Goal: Task Accomplishment & Management: Manage account settings

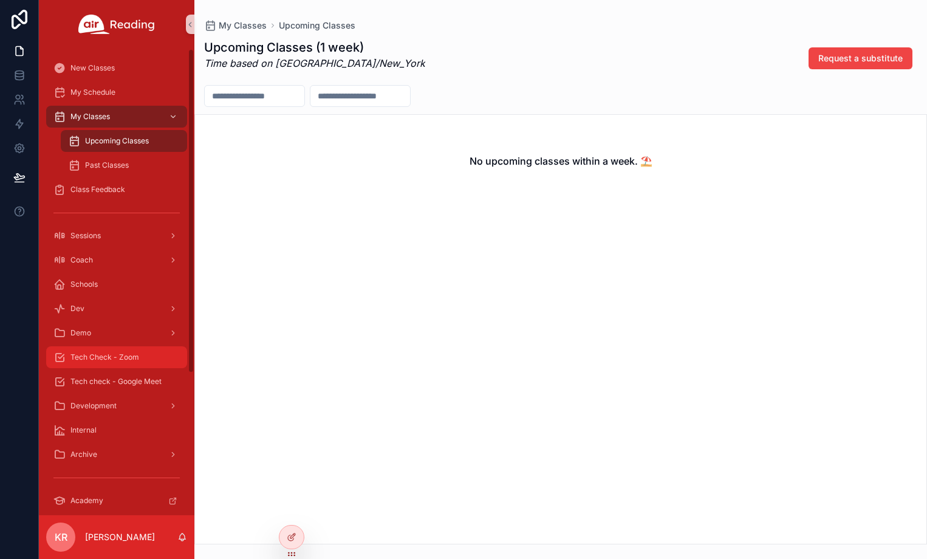
click at [124, 358] on span "Tech Check - Zoom" at bounding box center [104, 357] width 69 height 10
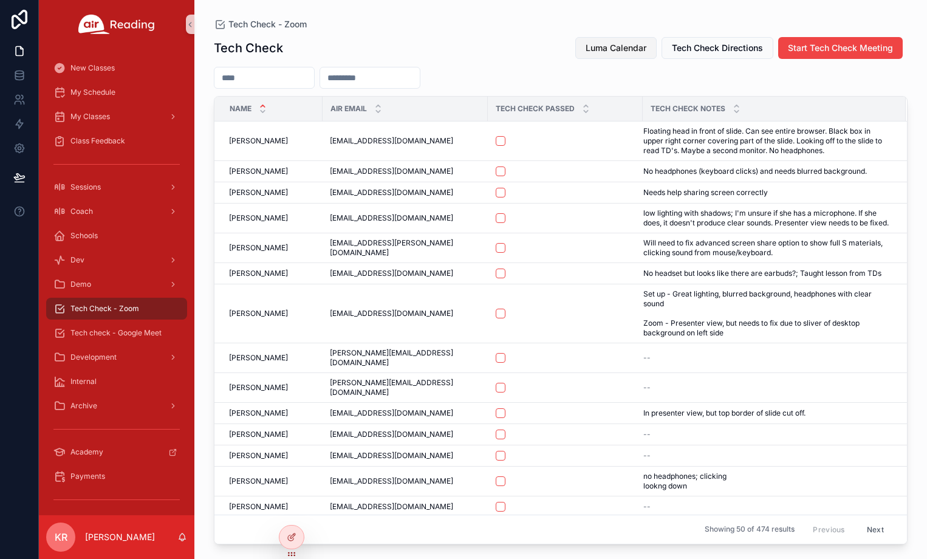
click at [633, 53] on span "Luma Calendar" at bounding box center [615, 48] width 61 height 12
click at [112, 214] on div "Coach" at bounding box center [116, 211] width 126 height 19
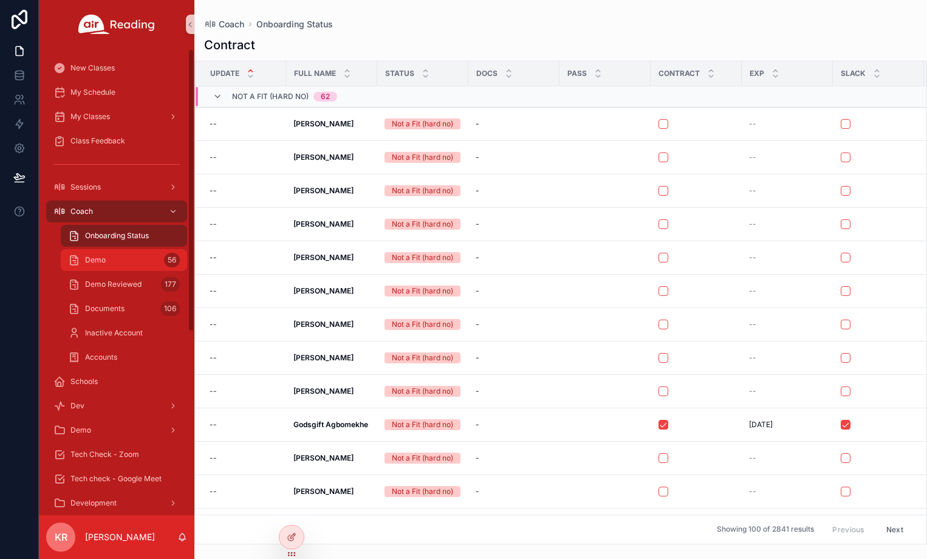
click at [111, 258] on div "Demo 56" at bounding box center [124, 259] width 112 height 19
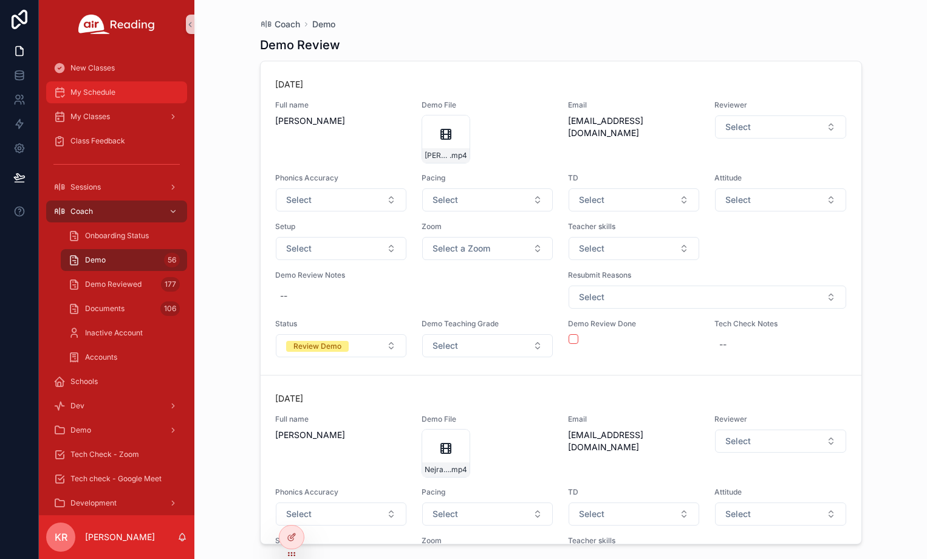
click at [114, 98] on div "My Schedule" at bounding box center [116, 92] width 126 height 19
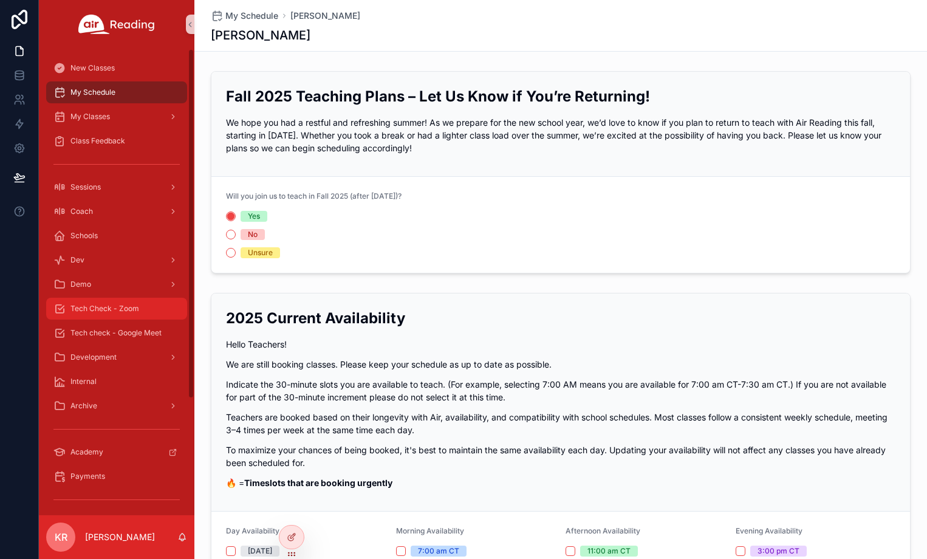
click at [120, 312] on span "Tech Check - Zoom" at bounding box center [104, 309] width 69 height 10
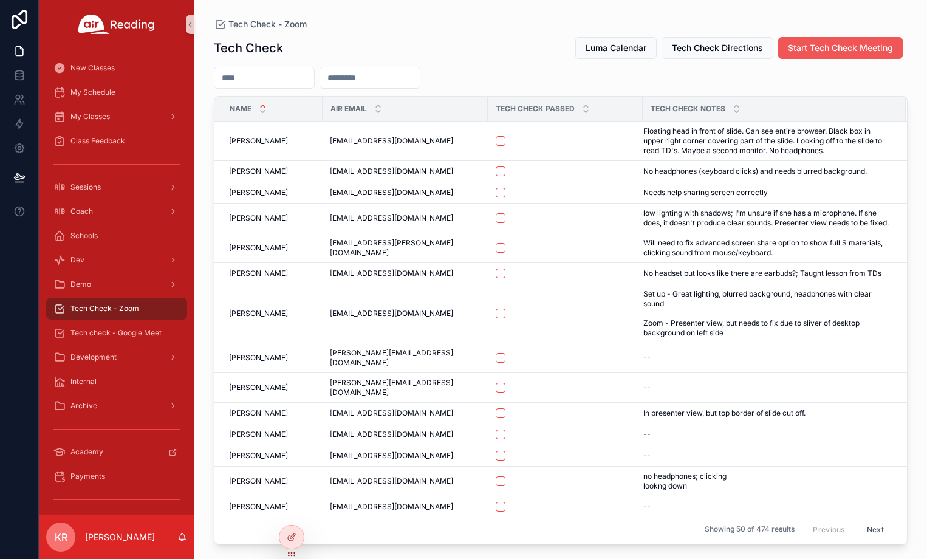
click at [826, 55] on button "Start Tech Check Meeting" at bounding box center [840, 48] width 124 height 22
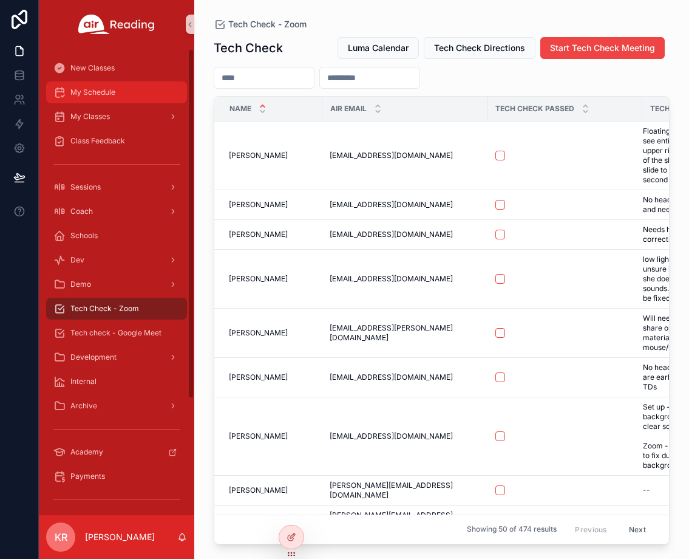
click at [103, 97] on div "My Schedule" at bounding box center [116, 92] width 126 height 19
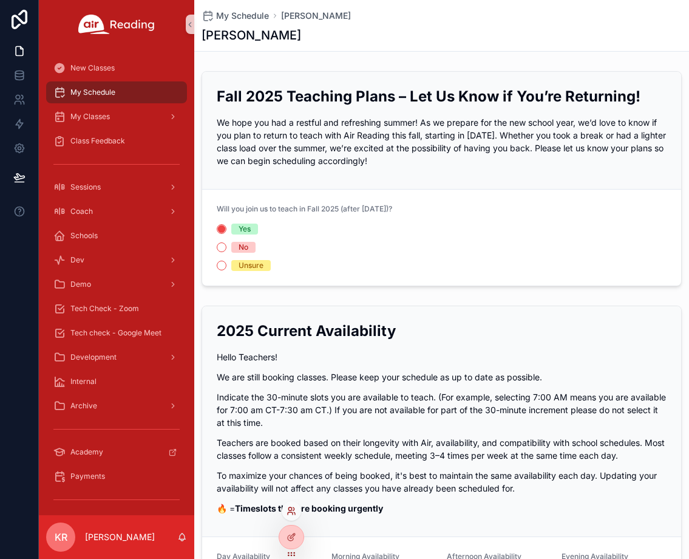
click at [290, 514] on icon at bounding box center [292, 511] width 10 height 10
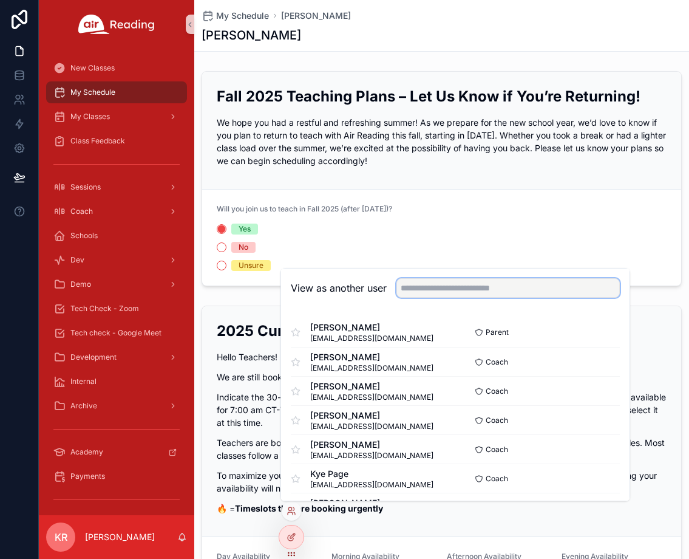
click at [448, 288] on input "text" at bounding box center [508, 287] width 223 height 19
type input "*******"
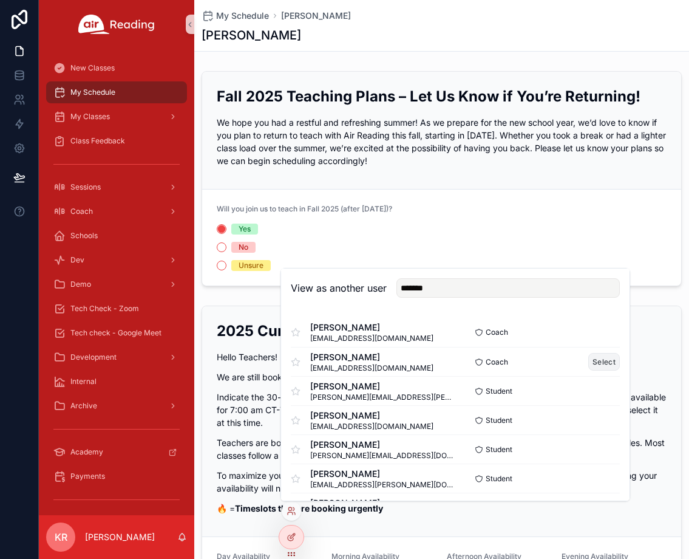
click at [593, 364] on button "Select" at bounding box center [604, 362] width 32 height 18
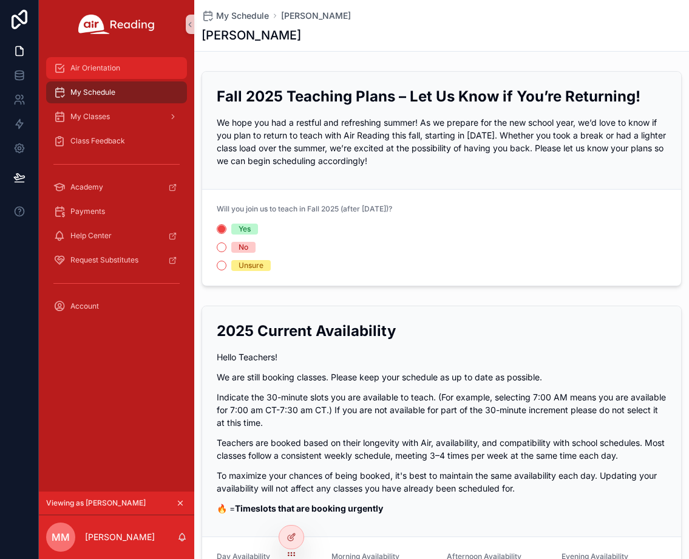
click at [118, 75] on div "Air Orientation" at bounding box center [116, 67] width 126 height 19
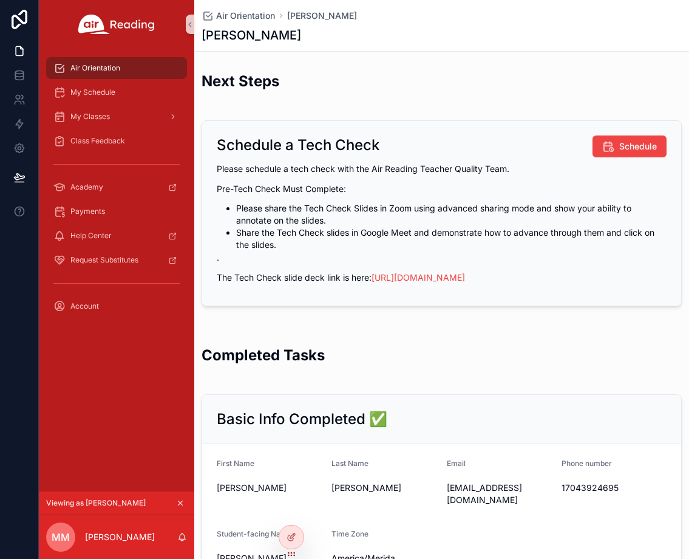
click at [183, 502] on icon "scrollable content" at bounding box center [180, 503] width 9 height 9
